Goal: Information Seeking & Learning: Learn about a topic

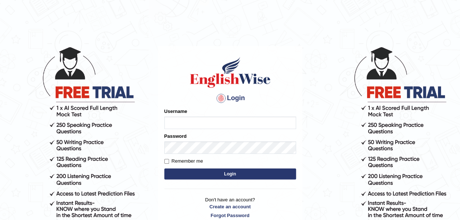
type input "mohamedelza"
click at [206, 173] on button "Login" at bounding box center [230, 174] width 132 height 11
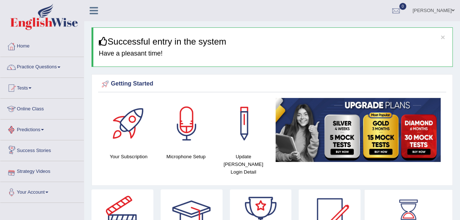
click at [33, 109] on link "Online Class" at bounding box center [41, 108] width 83 height 18
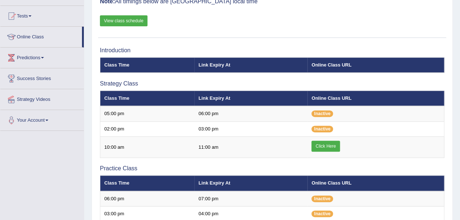
scroll to position [73, 0]
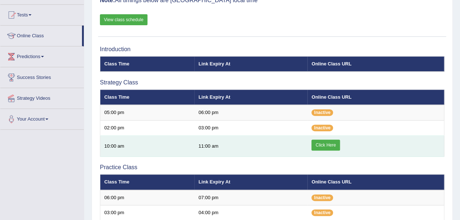
click at [319, 145] on link "Click Here" at bounding box center [325, 145] width 28 height 11
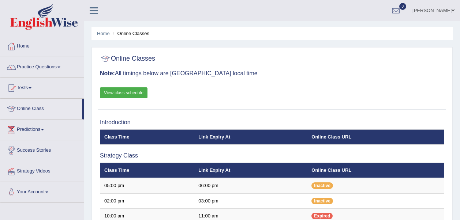
scroll to position [73, 0]
